Goal: Information Seeking & Learning: Learn about a topic

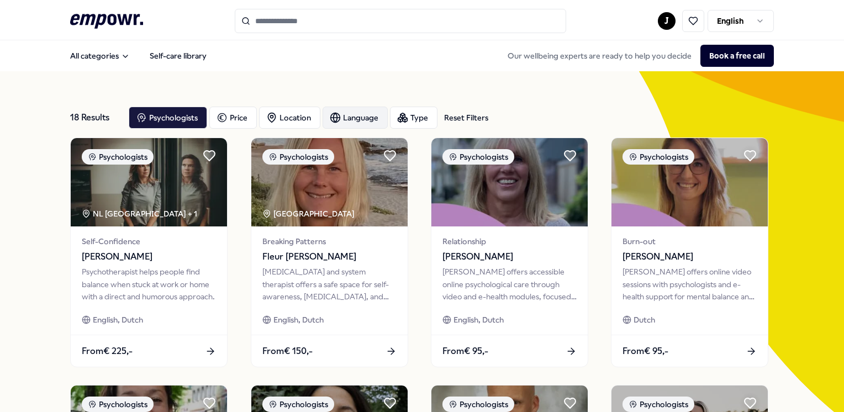
click at [366, 126] on div "Language" at bounding box center [355, 118] width 65 height 22
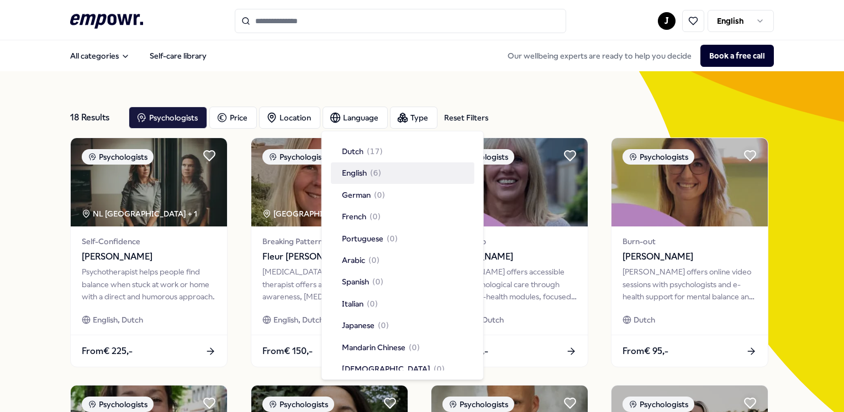
click at [364, 173] on span "English" at bounding box center [354, 173] width 25 height 12
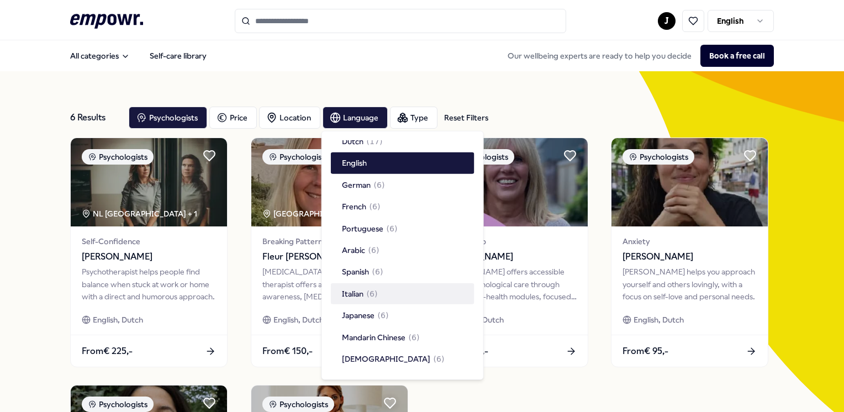
scroll to position [17, 0]
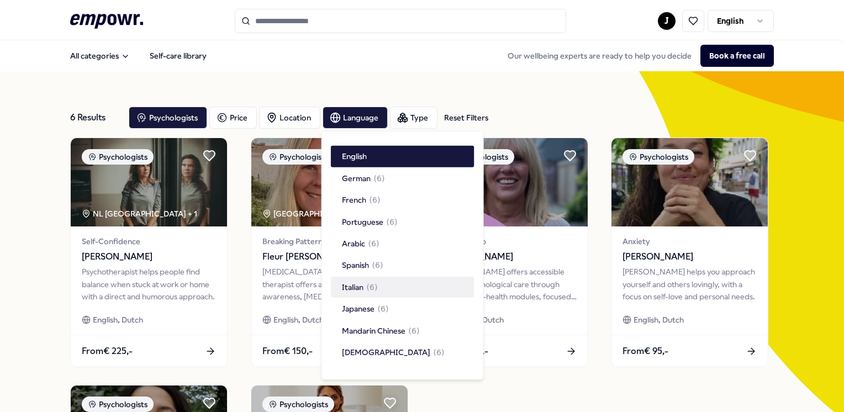
click at [803, 171] on div "6 Results Reset Filters Psychologists Price Location Language Type Reset Filter…" at bounding box center [422, 378] width 844 height 615
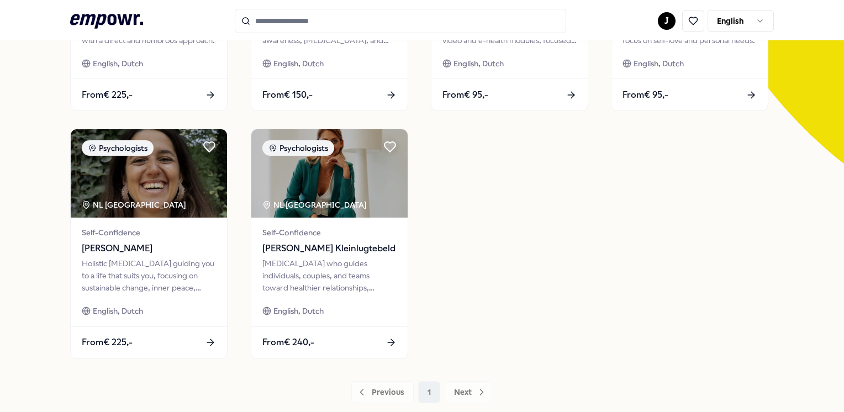
scroll to position [0, 0]
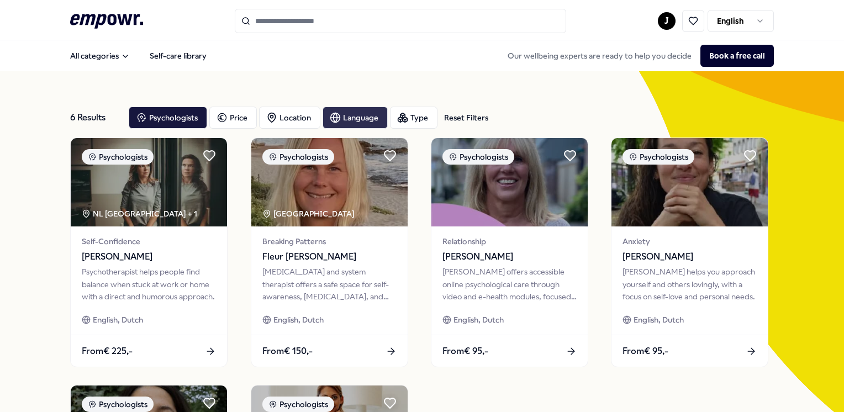
click at [333, 119] on icon "button" at bounding box center [335, 117] width 11 height 11
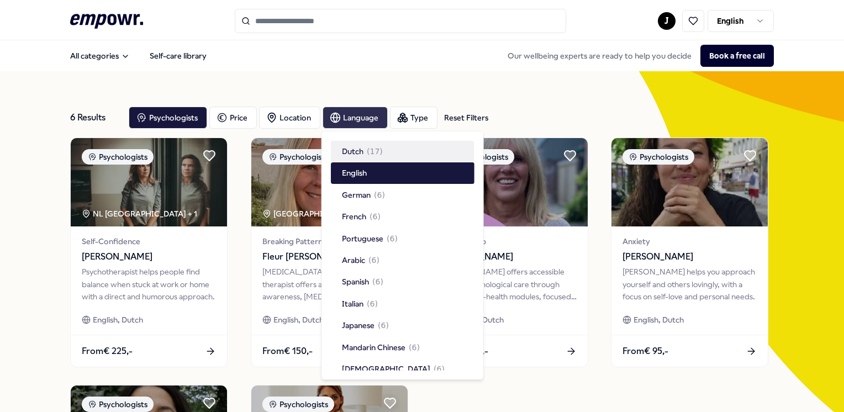
click at [333, 119] on icon "button" at bounding box center [335, 117] width 11 height 11
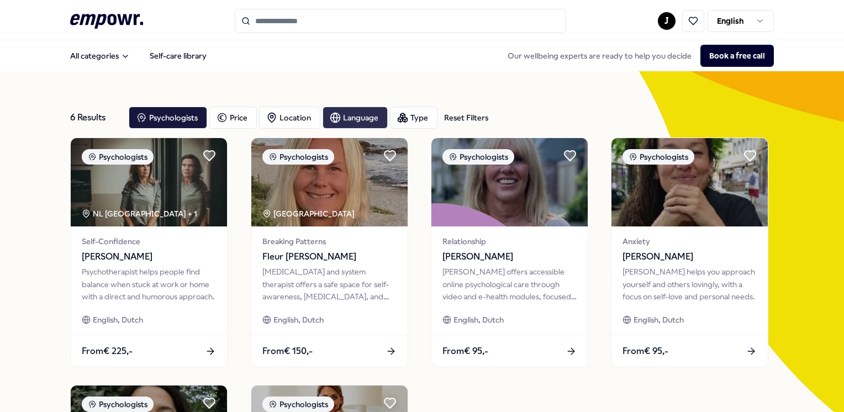
click at [336, 115] on icon "button" at bounding box center [335, 117] width 11 height 11
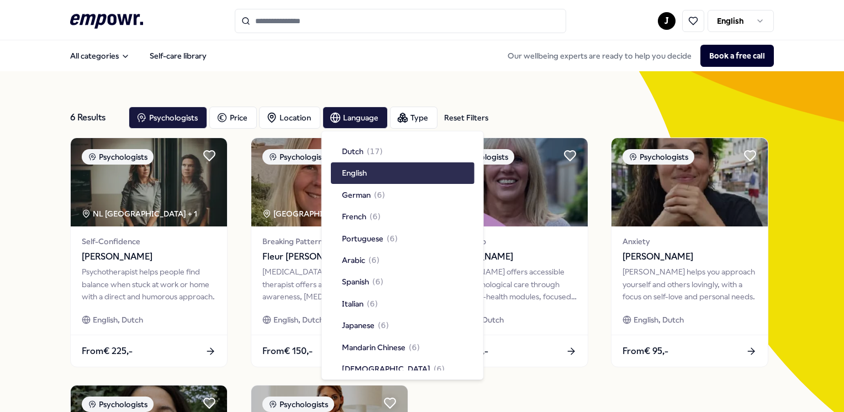
click at [372, 180] on div "English" at bounding box center [403, 172] width 144 height 21
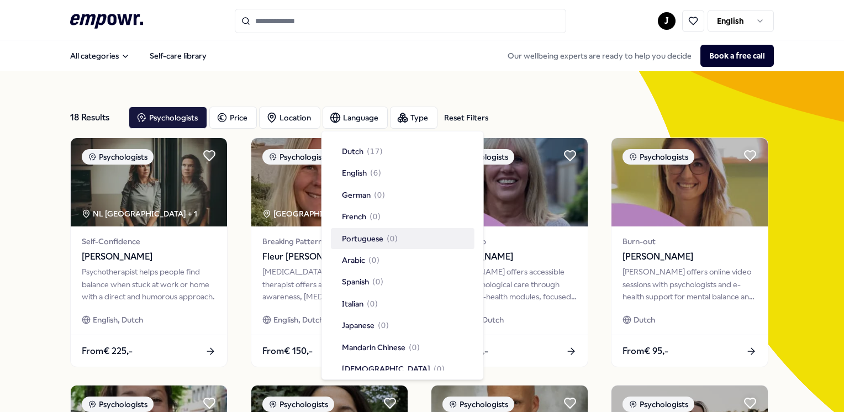
scroll to position [31, 0]
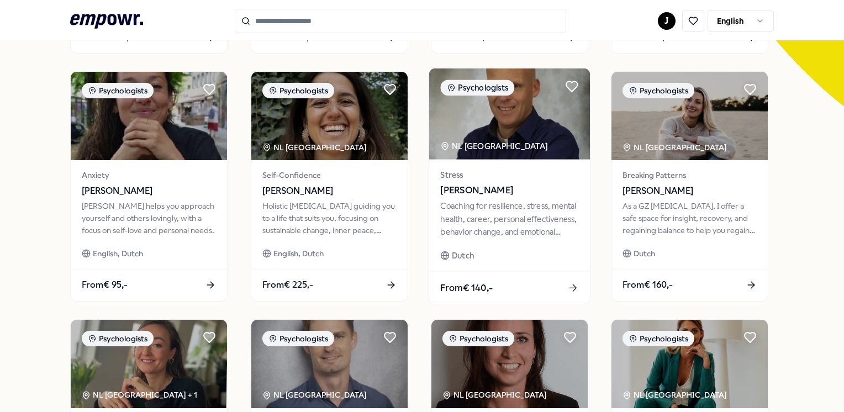
scroll to position [575, 0]
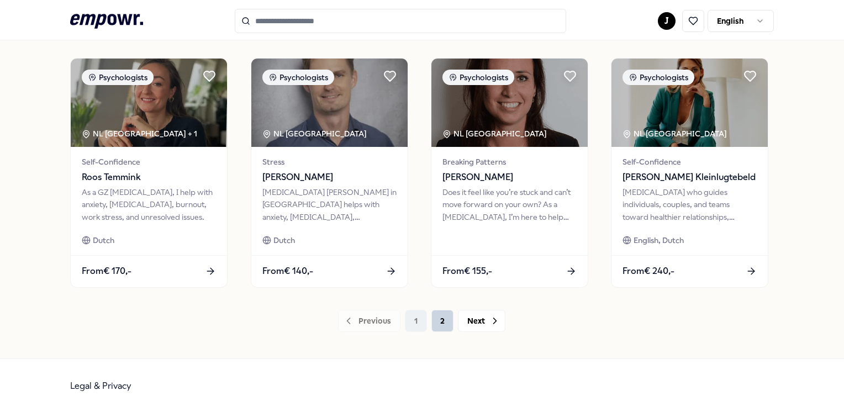
click at [438, 317] on button "2" at bounding box center [442, 321] width 22 height 22
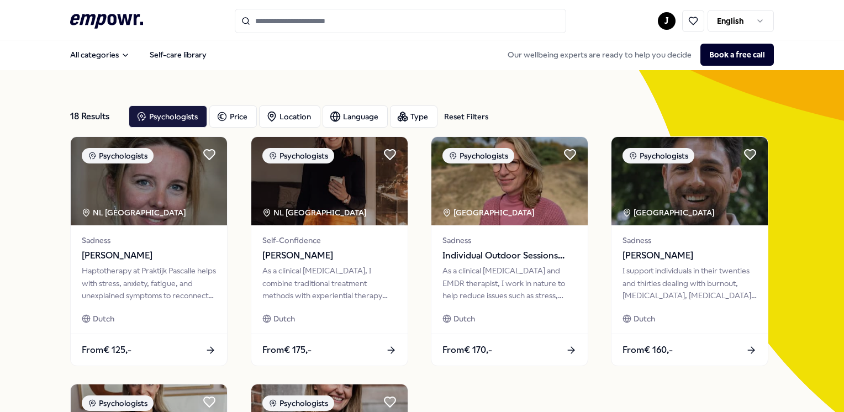
scroll to position [2, 0]
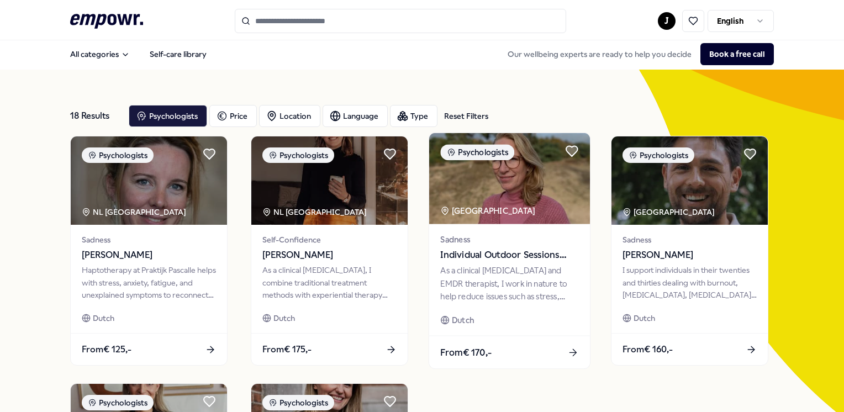
click at [519, 216] on img at bounding box center [509, 178] width 161 height 91
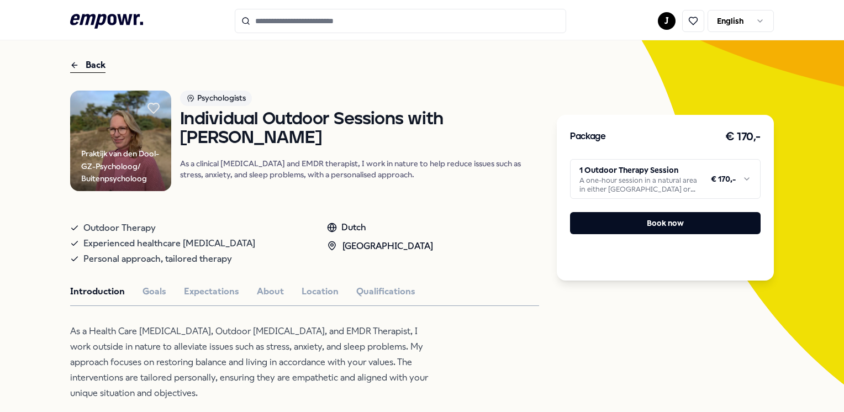
scroll to position [37, 0]
